Goal: Communication & Community: Participate in discussion

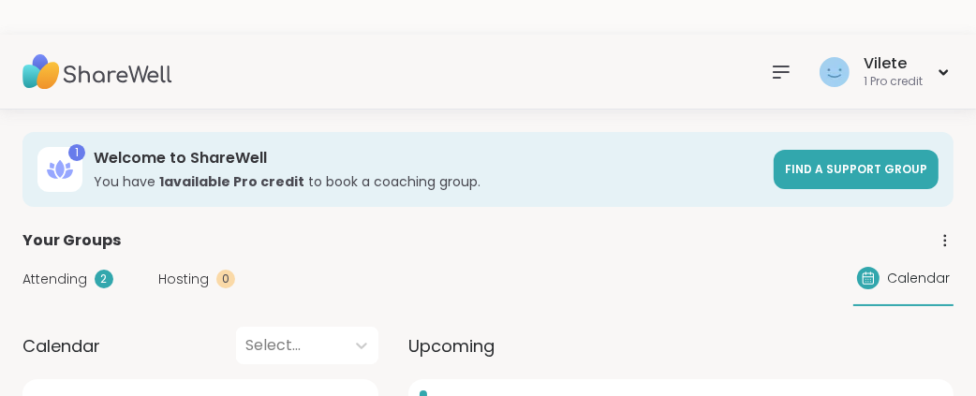
click at [739, 37] on iframe at bounding box center [490, 22] width 980 height 35
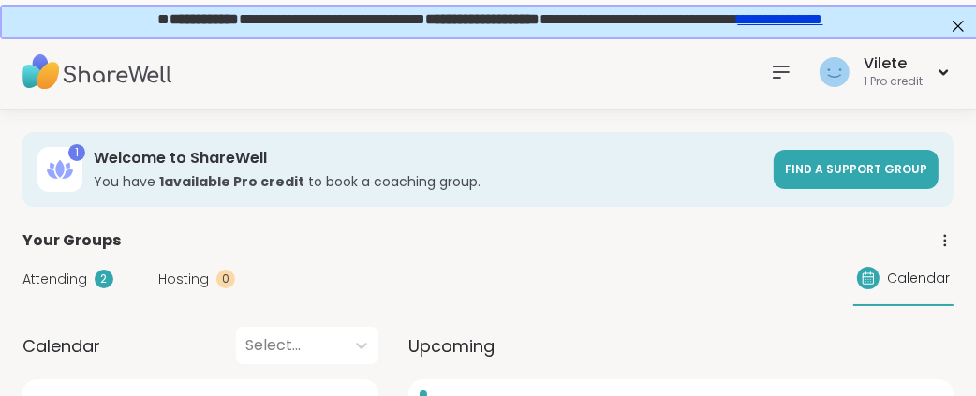
drag, startPoint x: 750, startPoint y: 72, endPoint x: 893, endPoint y: 29, distance: 148.8
click at [770, 72] on icon at bounding box center [781, 72] width 22 height 22
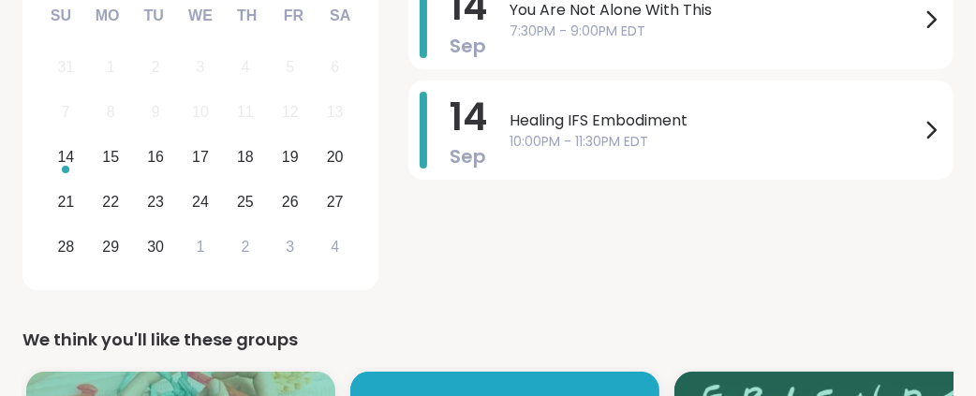
scroll to position [402, 0]
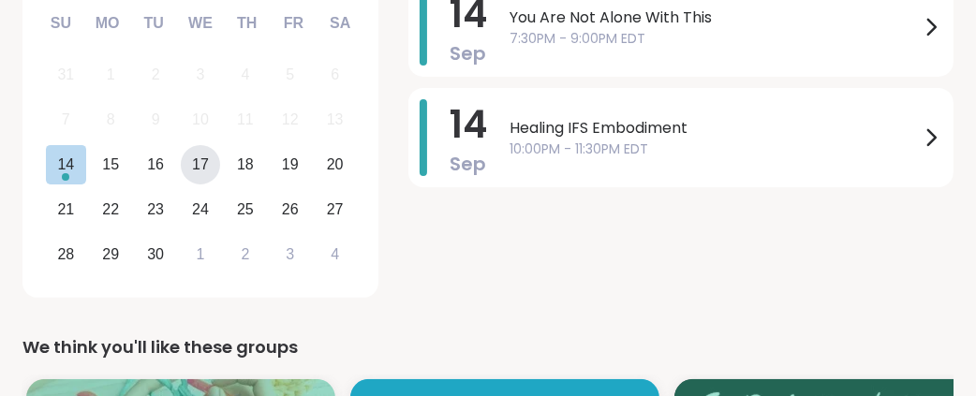
click at [206, 177] on div "17" at bounding box center [200, 164] width 17 height 25
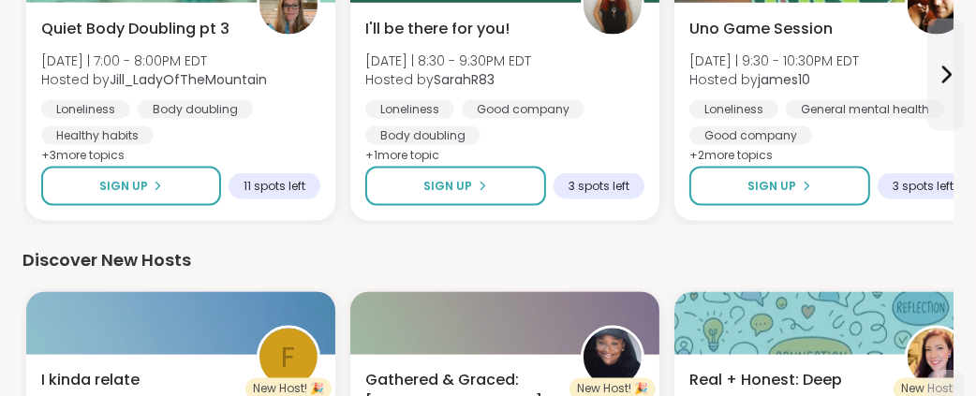
scroll to position [3044, 0]
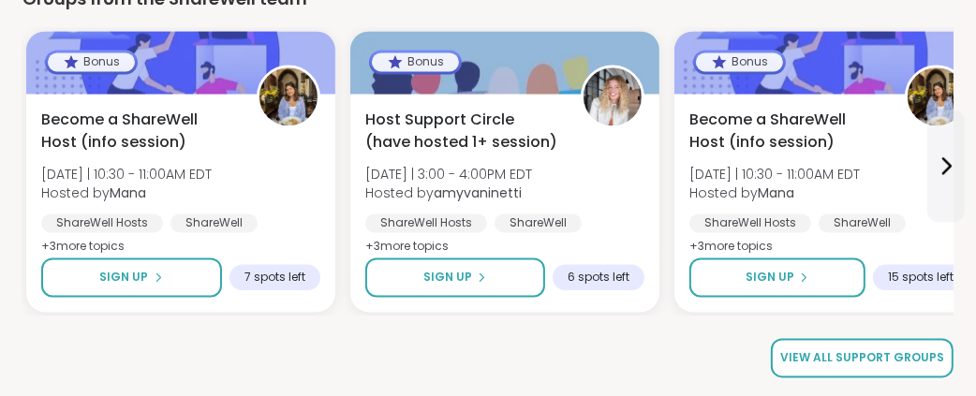
click at [854, 351] on span "View all support groups" at bounding box center [862, 357] width 164 height 17
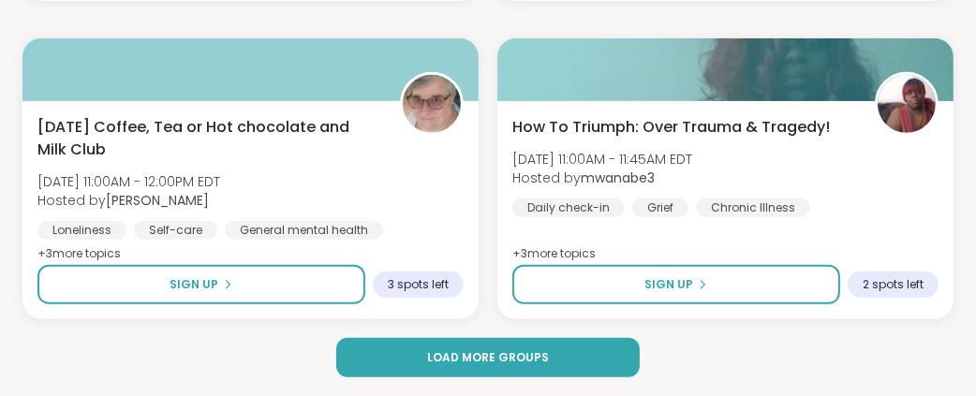
scroll to position [6075, 0]
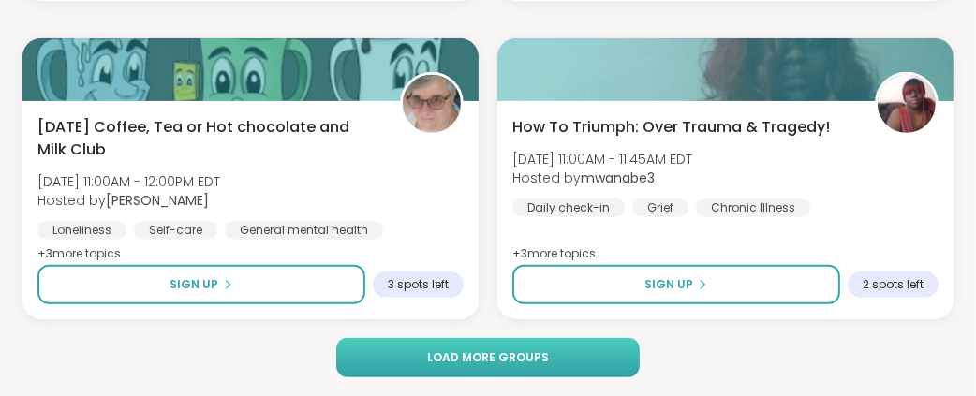
click at [513, 353] on span "Load more groups" at bounding box center [488, 357] width 122 height 17
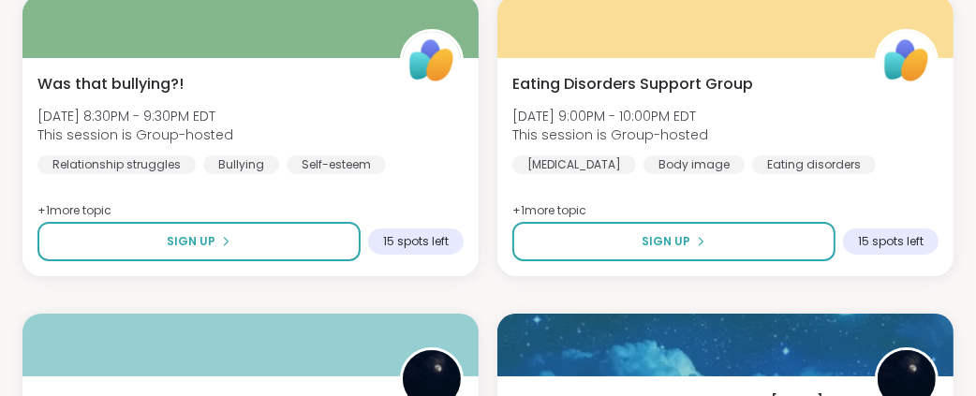
scroll to position [11977, 0]
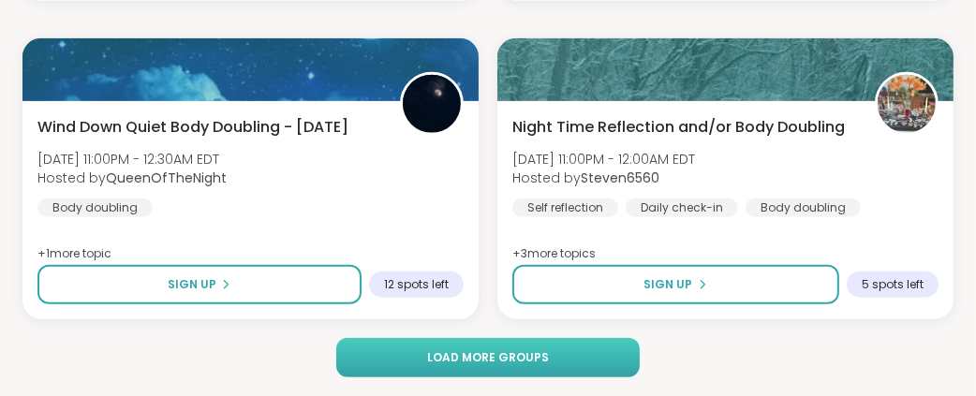
click at [512, 356] on span "Load more groups" at bounding box center [488, 357] width 122 height 17
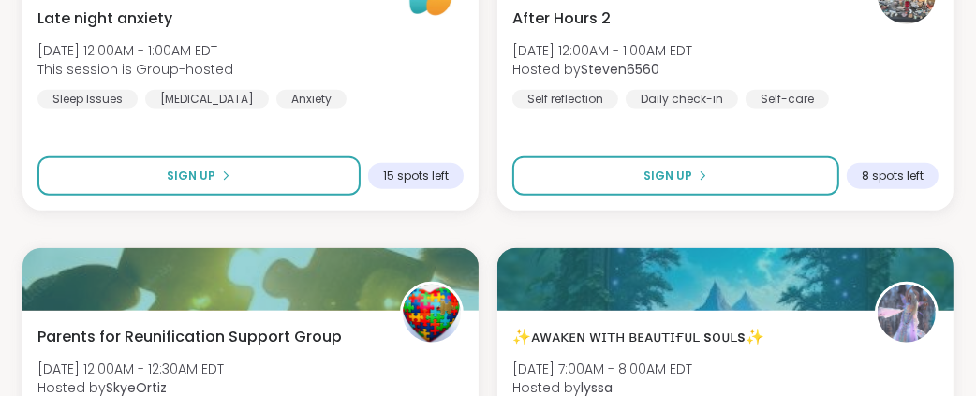
scroll to position [17880, 0]
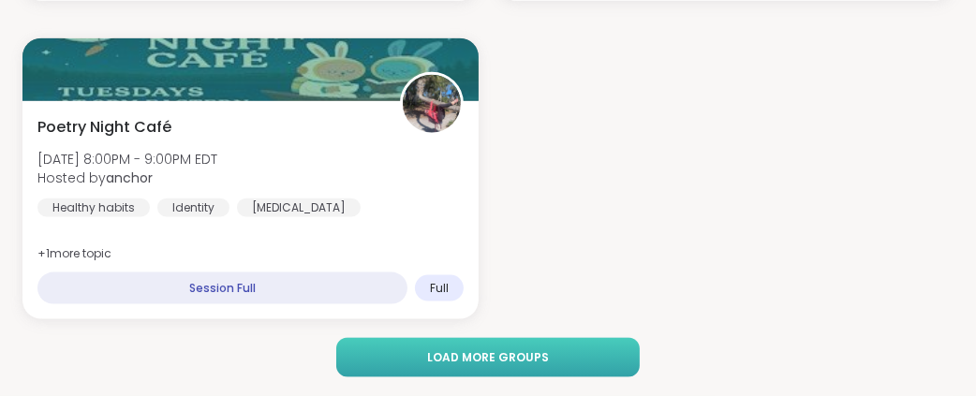
click at [562, 348] on button "Load more groups" at bounding box center [487, 357] width 303 height 39
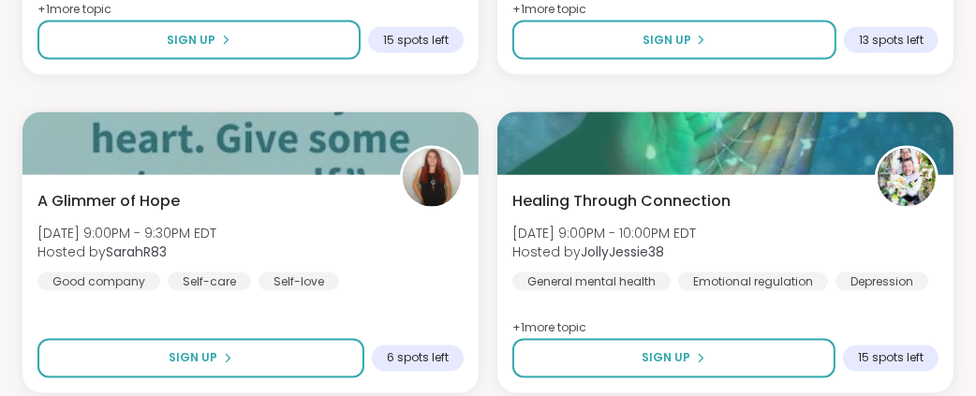
scroll to position [23781, 0]
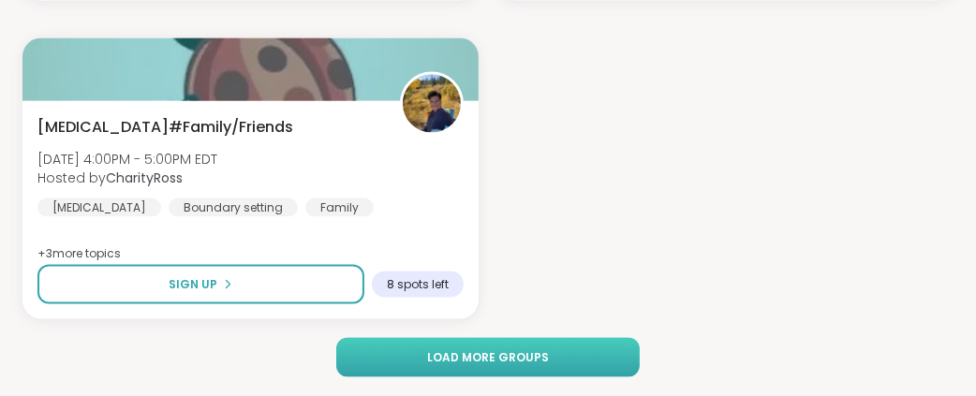
click at [485, 352] on span "Load more groups" at bounding box center [488, 357] width 122 height 17
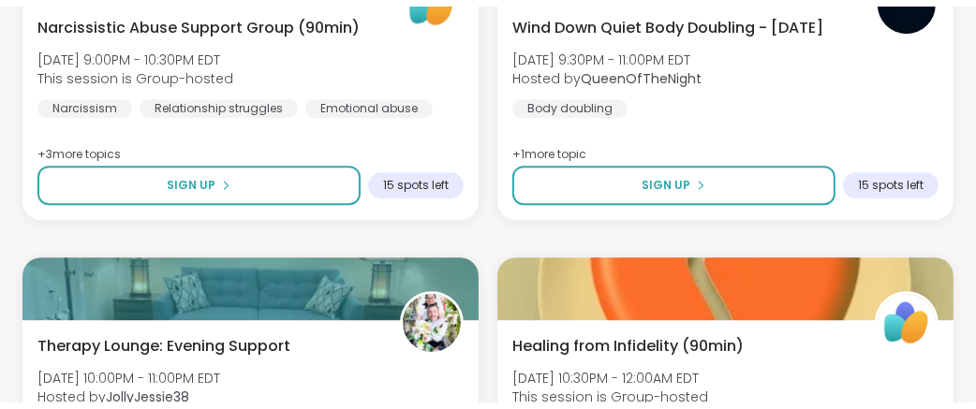
scroll to position [25129, 0]
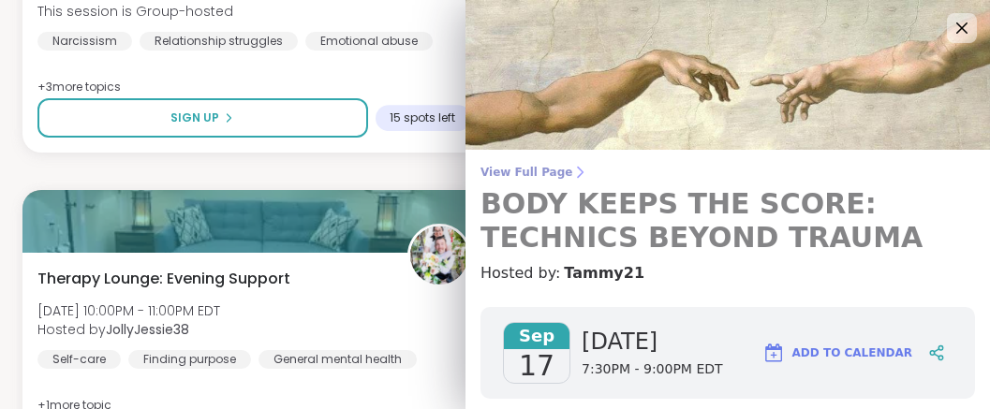
click at [482, 176] on span "View Full Page" at bounding box center [728, 172] width 495 height 15
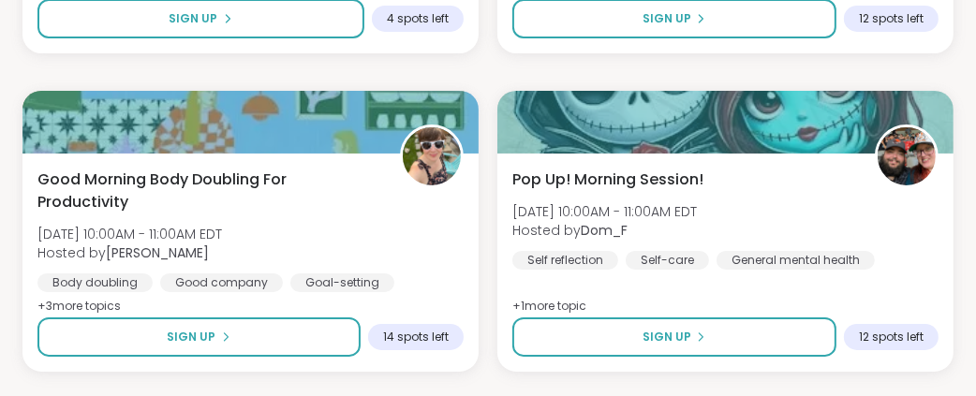
scroll to position [6075, 0]
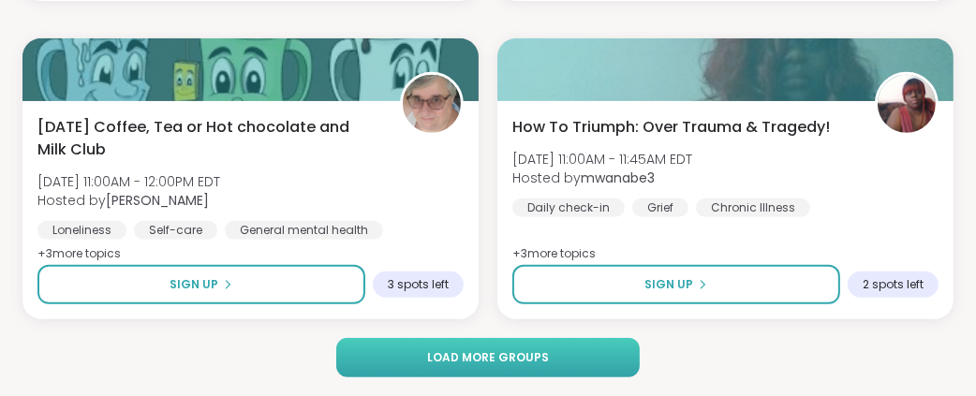
click at [506, 359] on span "Load more groups" at bounding box center [488, 357] width 122 height 17
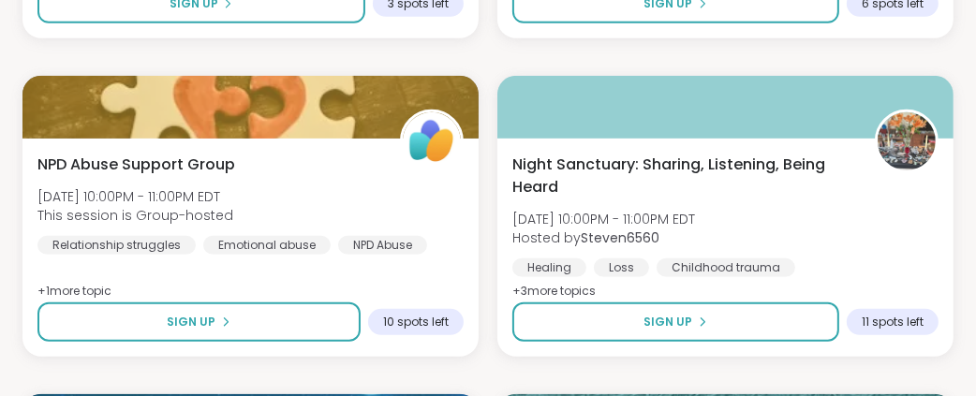
scroll to position [11977, 0]
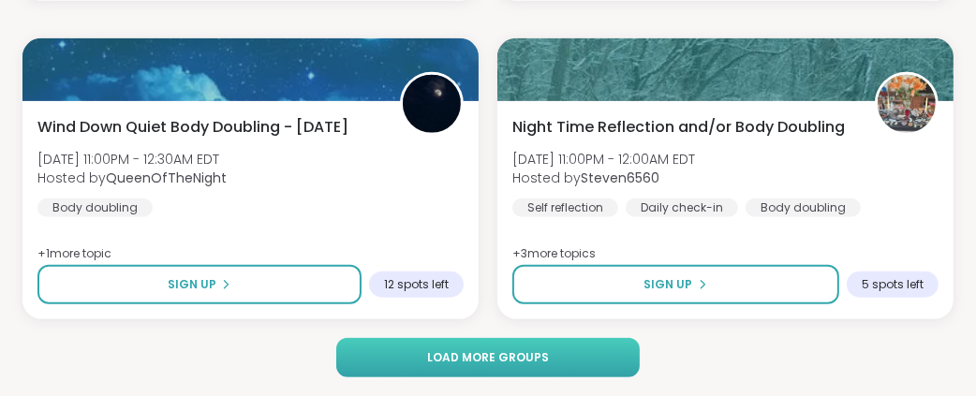
click at [531, 351] on span "Load more groups" at bounding box center [488, 357] width 122 height 17
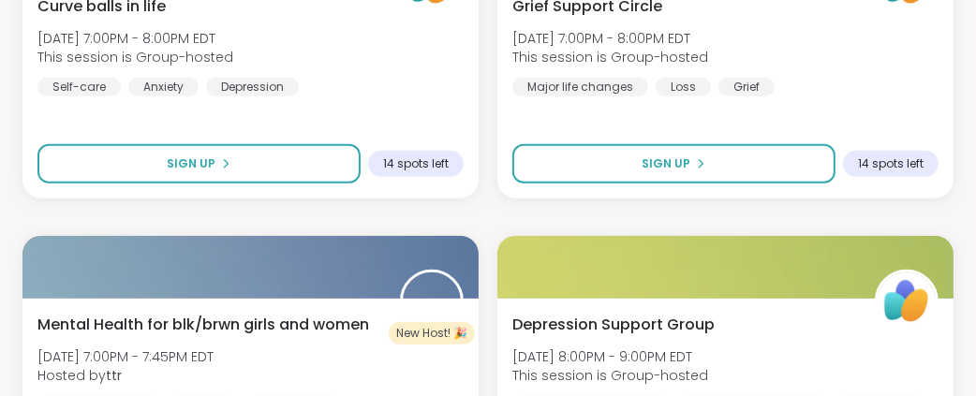
scroll to position [17880, 0]
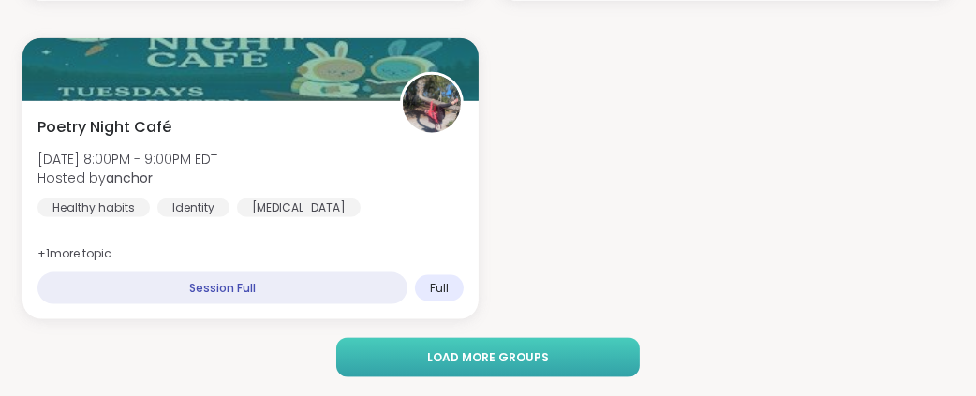
click at [505, 349] on span "Load more groups" at bounding box center [488, 357] width 122 height 17
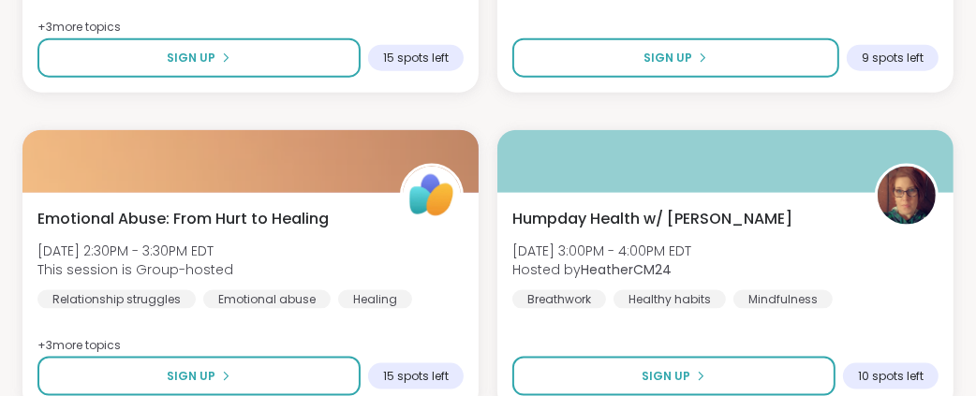
scroll to position [23781, 0]
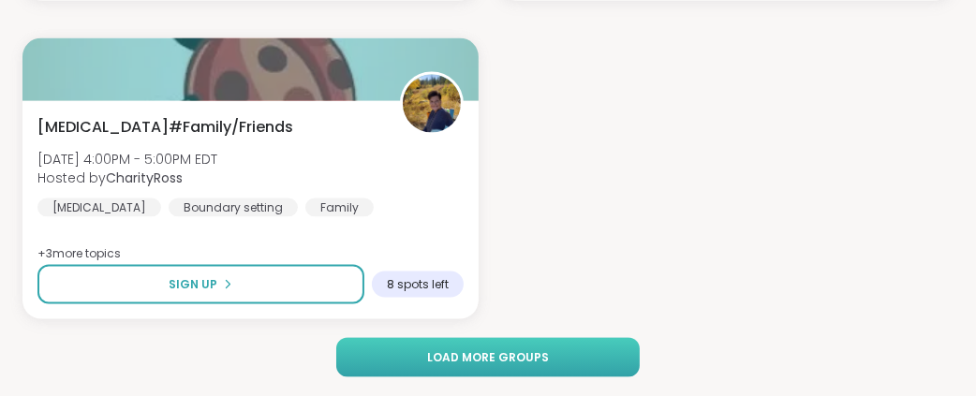
click at [488, 350] on span "Load more groups" at bounding box center [488, 357] width 122 height 17
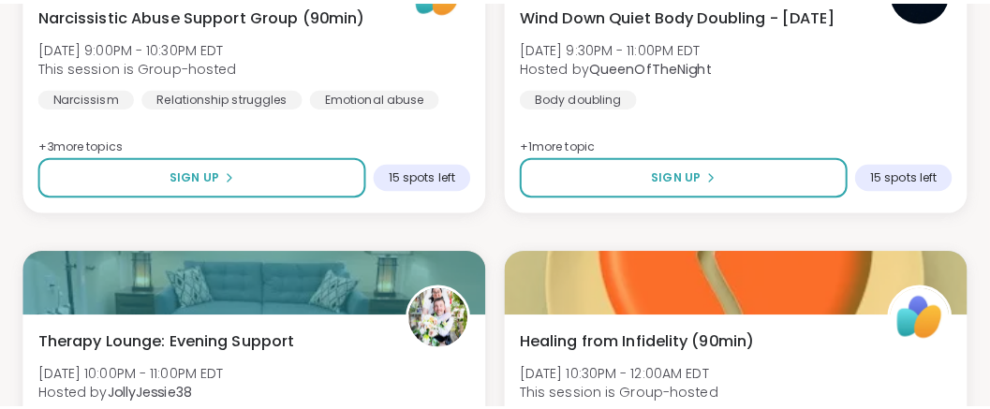
scroll to position [24827, 0]
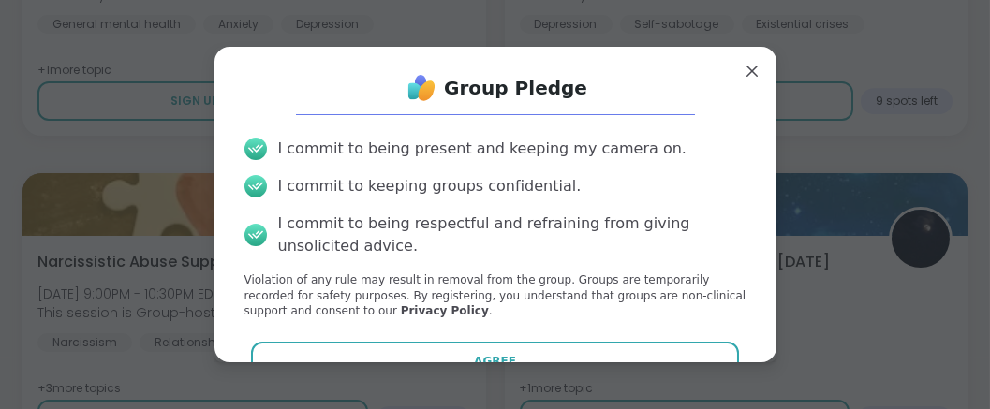
scroll to position [139, 0]
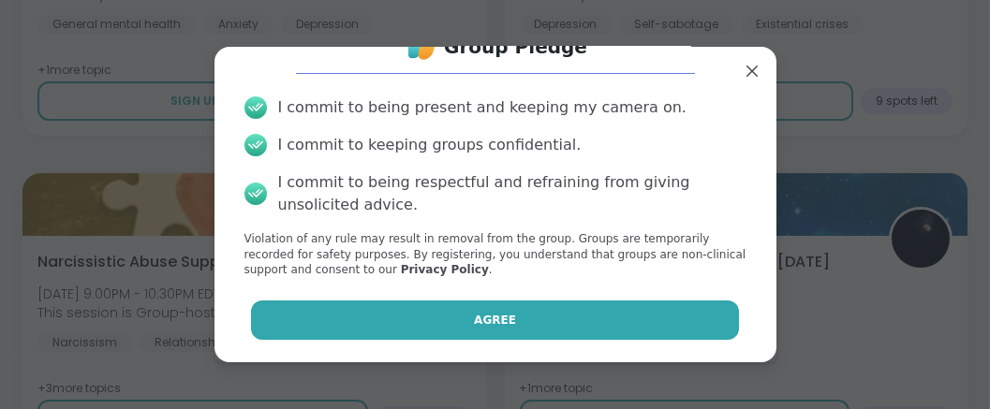
click at [527, 311] on button "Agree" at bounding box center [495, 320] width 488 height 39
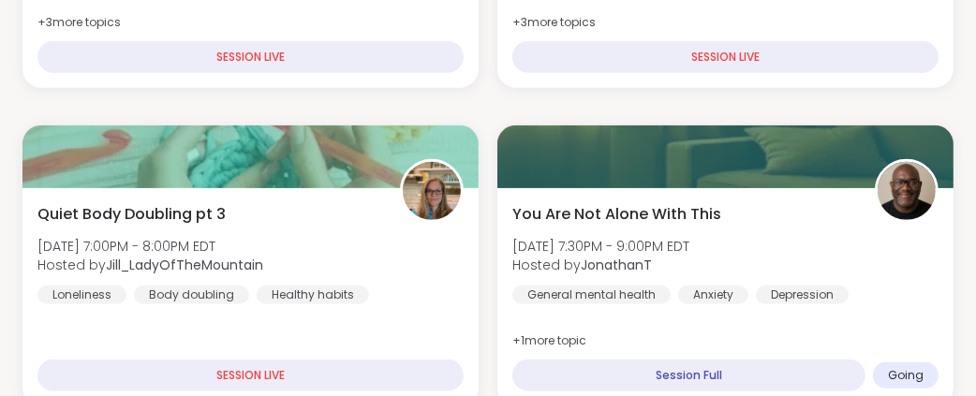
scroll to position [1107, 0]
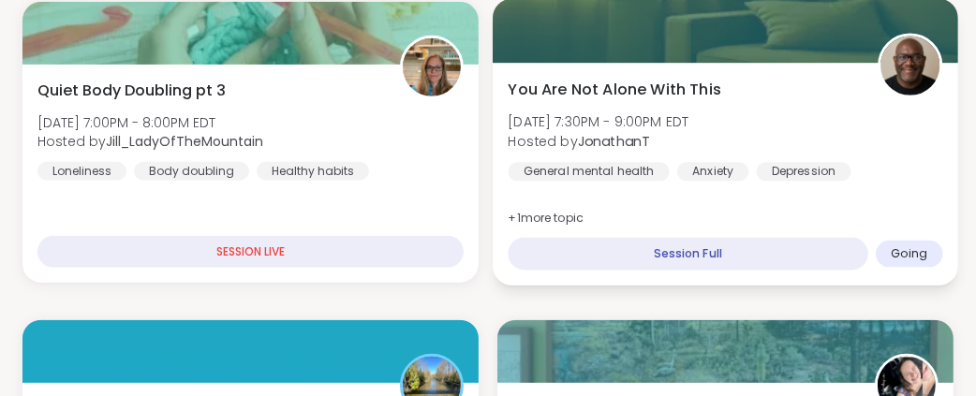
click at [707, 100] on span "You Are Not Alone With This" at bounding box center [614, 89] width 213 height 22
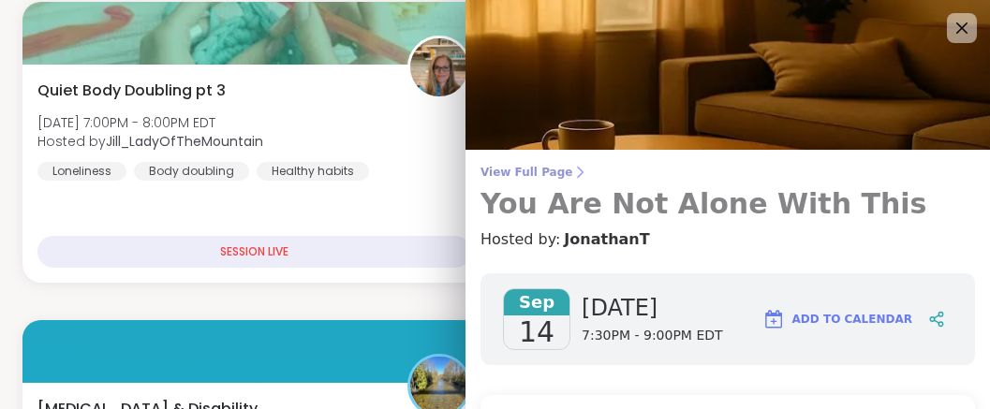
click at [554, 176] on span "View Full Page" at bounding box center [728, 172] width 495 height 15
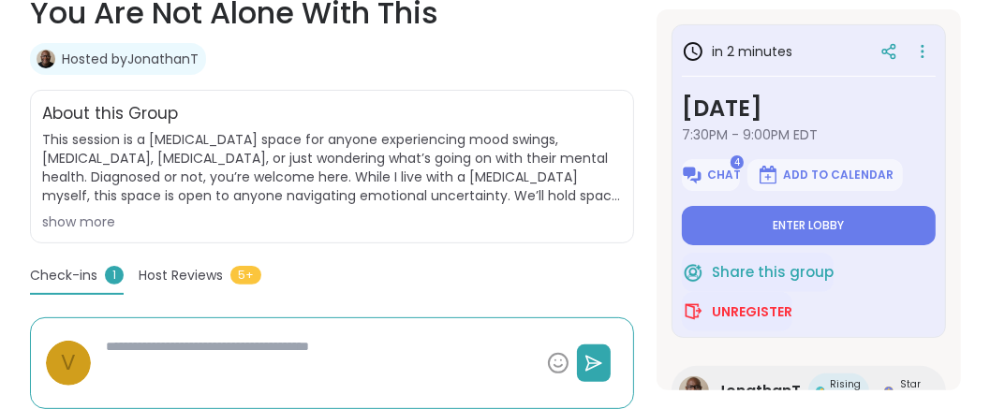
scroll to position [382, 0]
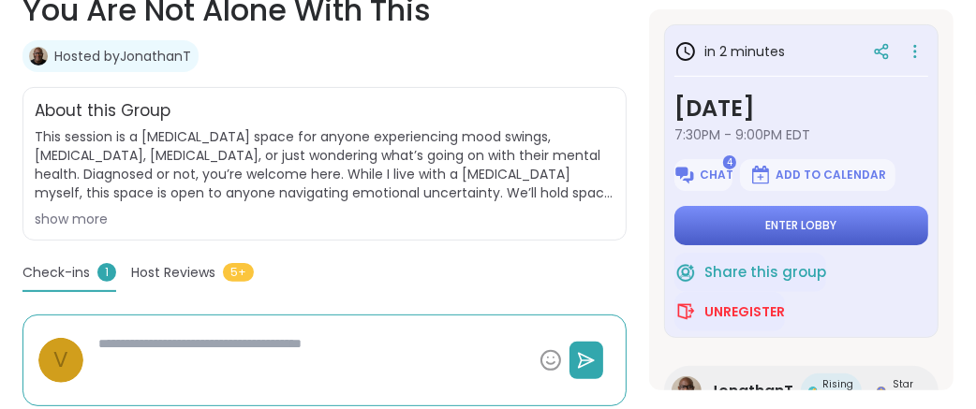
click at [766, 233] on span "Enter lobby" at bounding box center [801, 225] width 71 height 15
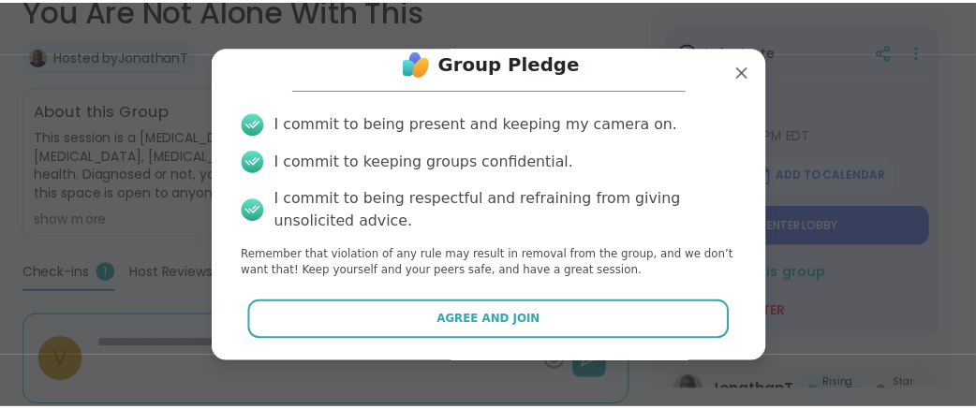
scroll to position [139, 0]
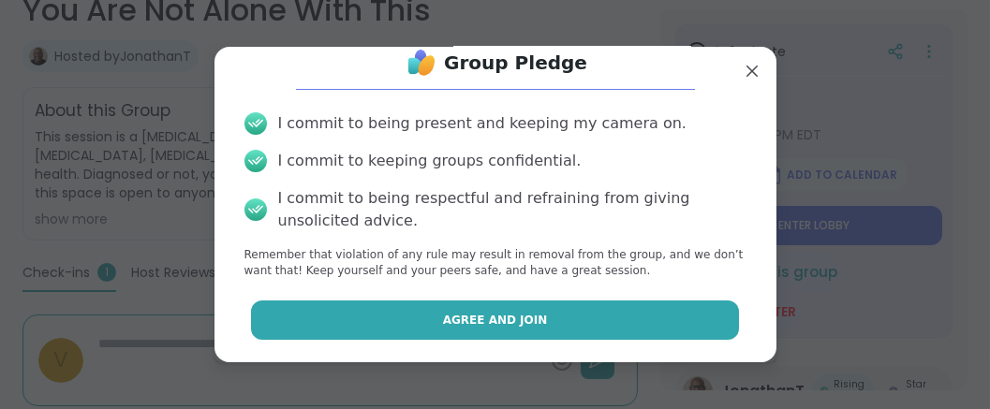
click at [481, 312] on span "Agree and Join" at bounding box center [495, 320] width 105 height 17
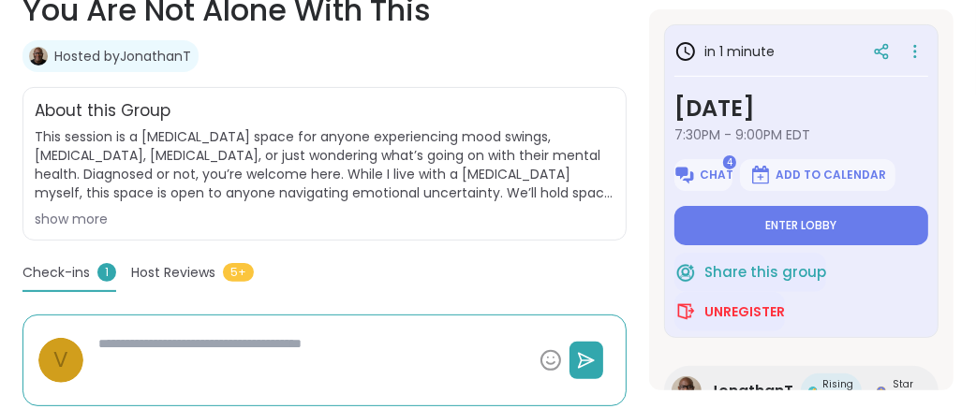
type textarea "*"
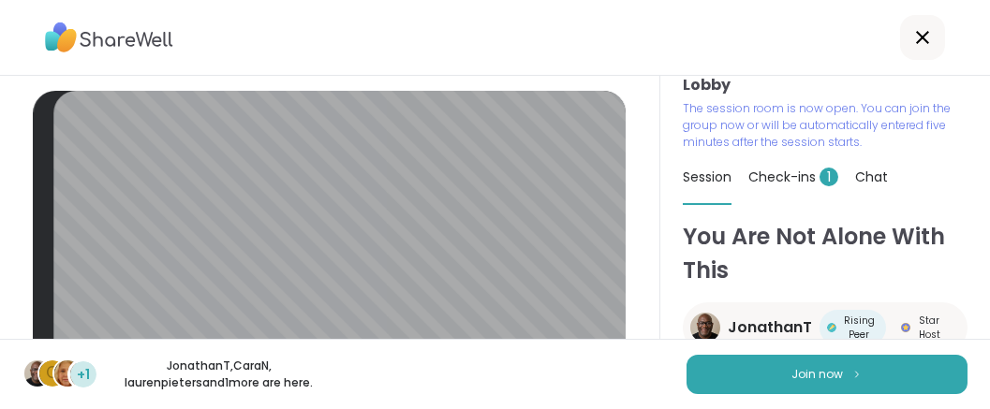
scroll to position [79, 0]
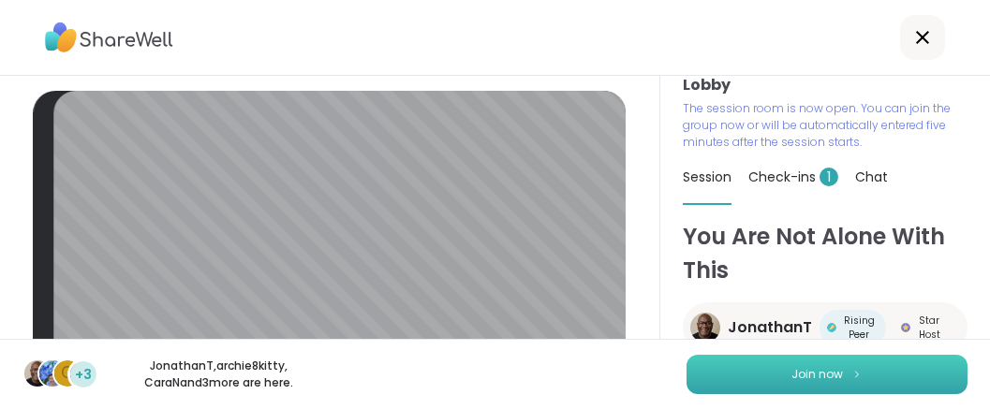
click at [797, 369] on span "Join now" at bounding box center [819, 374] width 52 height 17
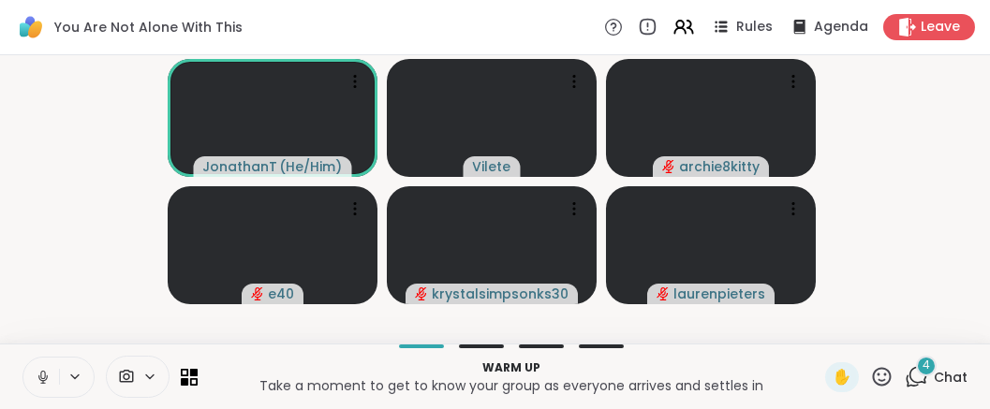
click at [45, 371] on icon at bounding box center [42, 375] width 5 height 8
